Goal: Transaction & Acquisition: Purchase product/service

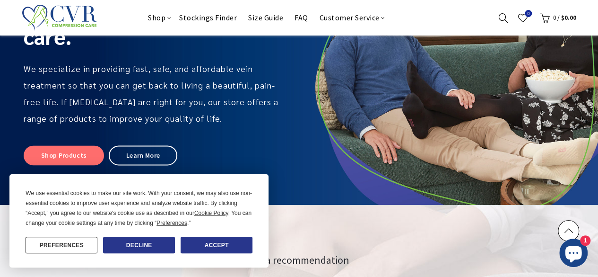
scroll to position [120, 0]
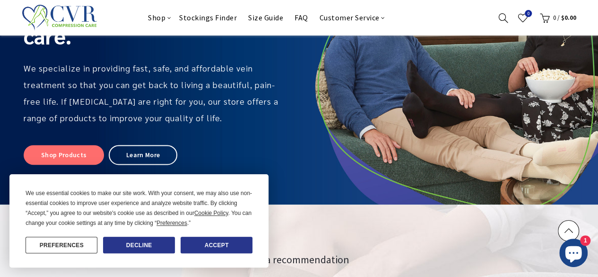
click at [146, 242] on button "Decline" at bounding box center [139, 244] width 72 height 17
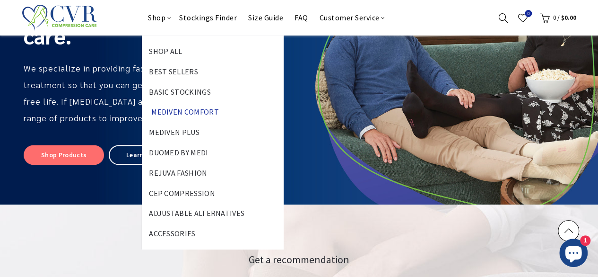
click at [184, 111] on link "Mediven Comfort" at bounding box center [185, 112] width 82 height 20
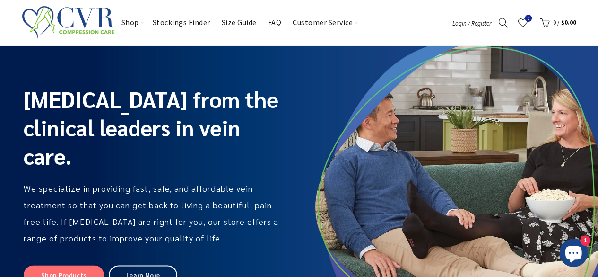
click at [110, 22] on img at bounding box center [68, 22] width 93 height 42
